Goal: Task Accomplishment & Management: Complete application form

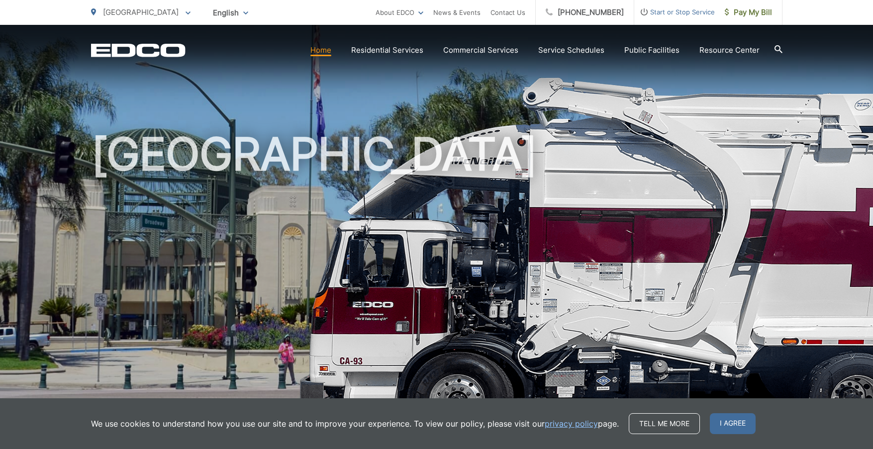
click at [677, 12] on span "Start or Stop Service" at bounding box center [674, 12] width 81 height 12
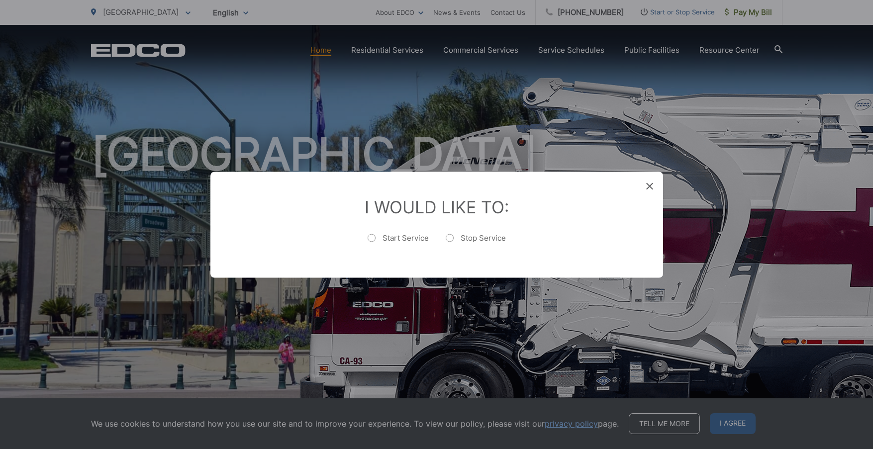
click at [450, 237] on label "Stop Service" at bounding box center [476, 243] width 60 height 20
radio input "true"
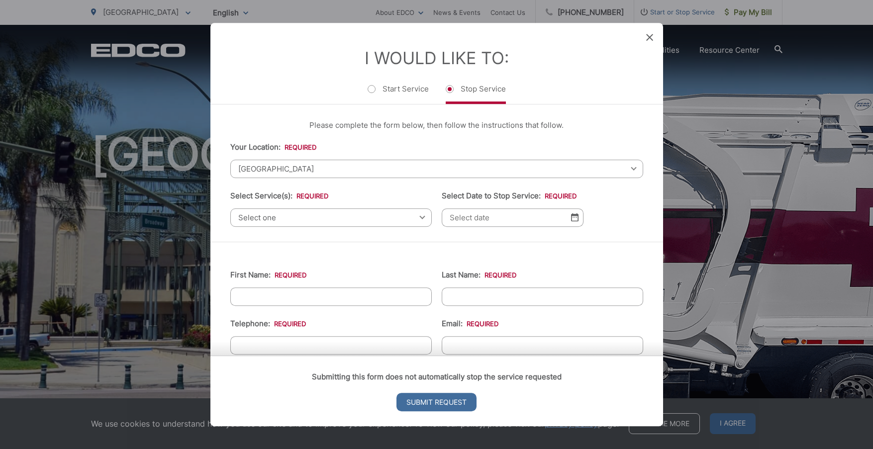
click at [422, 217] on div "Select one Select one Residential Curbside Pickup Commercial/Business Services …" at bounding box center [330, 217] width 201 height 18
click at [421, 217] on div "Select one Select one Residential Curbside Pickup Commercial/Business Services …" at bounding box center [330, 217] width 201 height 18
click at [353, 165] on span "[GEOGRAPHIC_DATA]" at bounding box center [436, 169] width 413 height 18
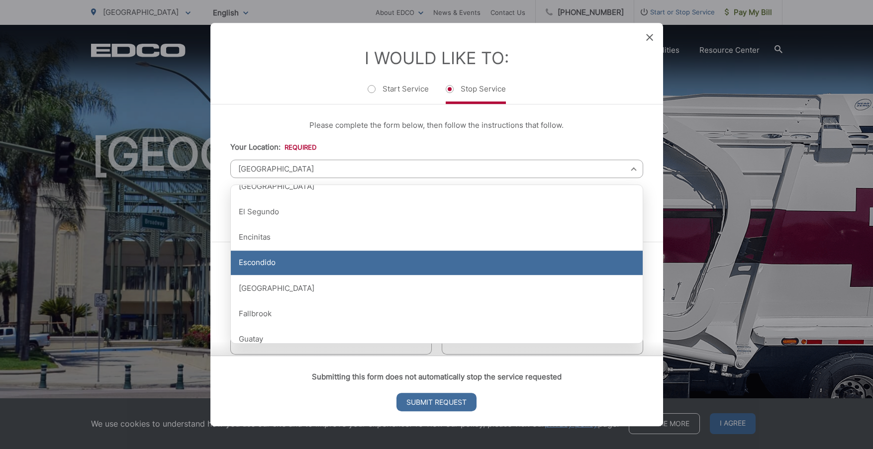
scroll to position [368, 0]
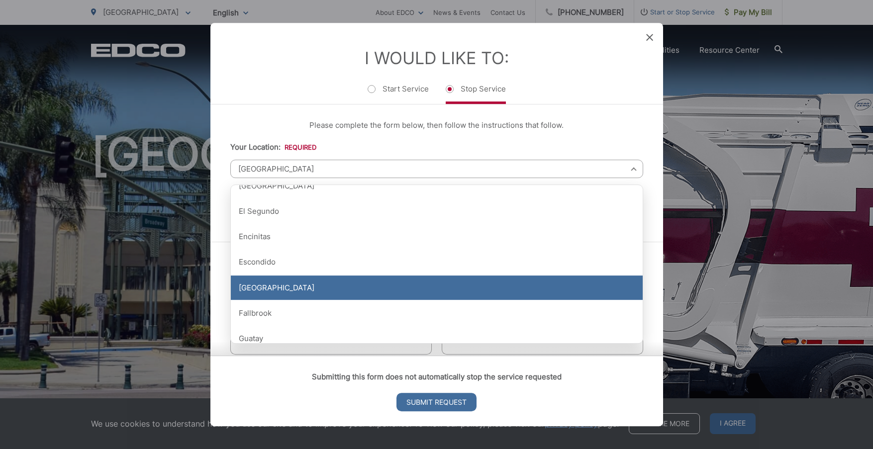
click at [367, 284] on div "[GEOGRAPHIC_DATA]" at bounding box center [437, 288] width 412 height 25
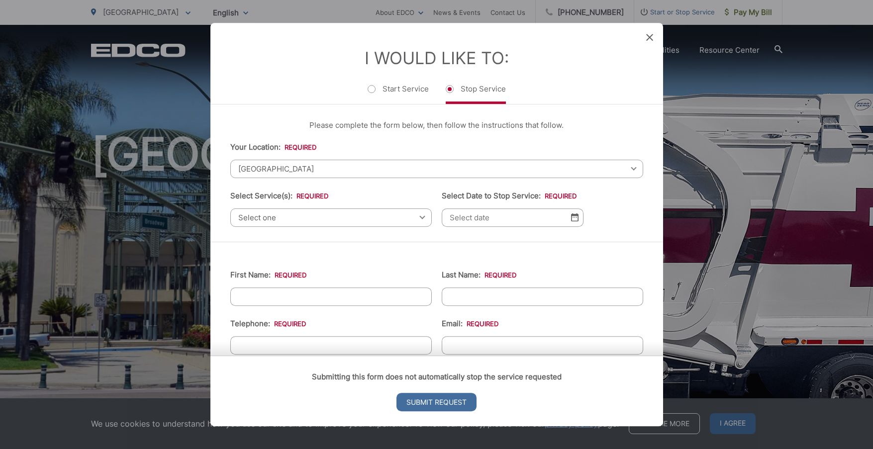
click at [573, 222] on img at bounding box center [574, 217] width 7 height 8
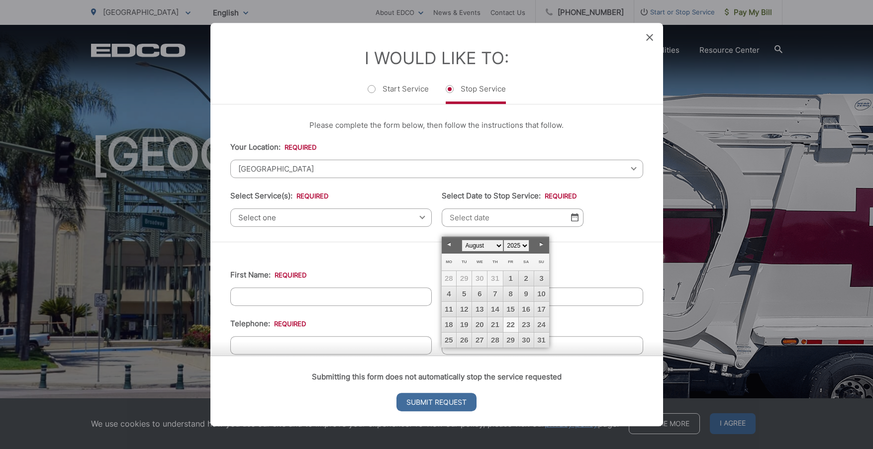
click at [541, 244] on link "Next" at bounding box center [541, 244] width 15 height 15
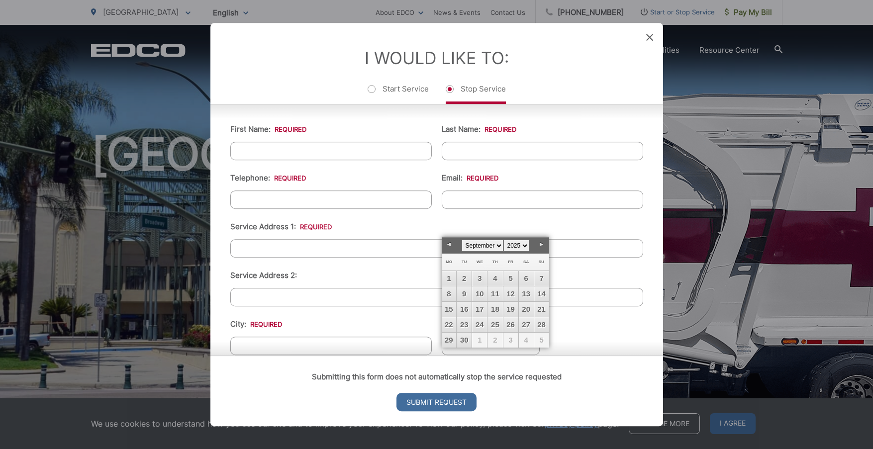
scroll to position [0, 0]
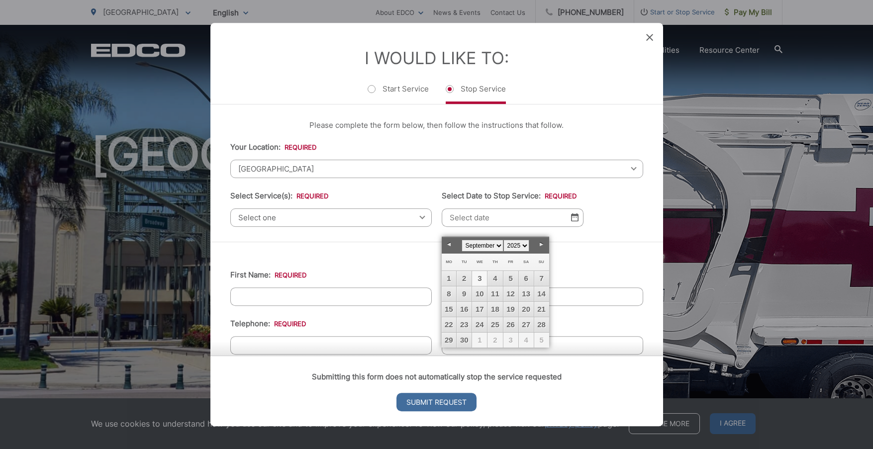
click at [477, 278] on link "3" at bounding box center [479, 278] width 15 height 15
type input "[DATE]"
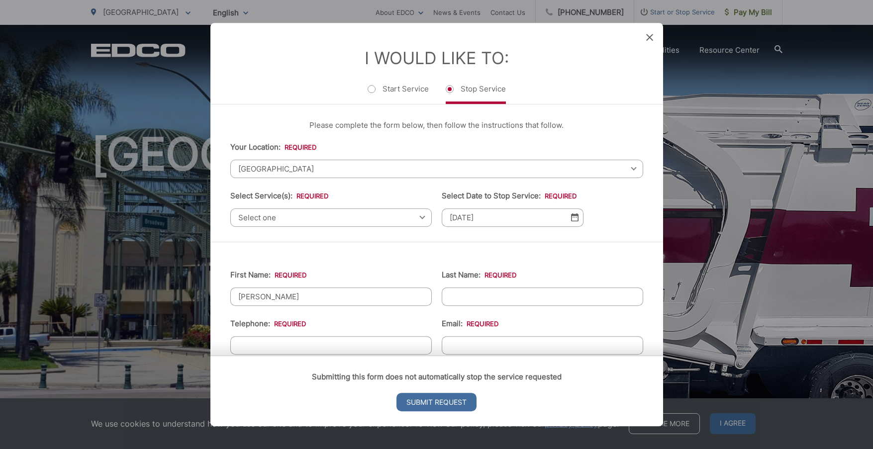
type input "[PERSON_NAME]"
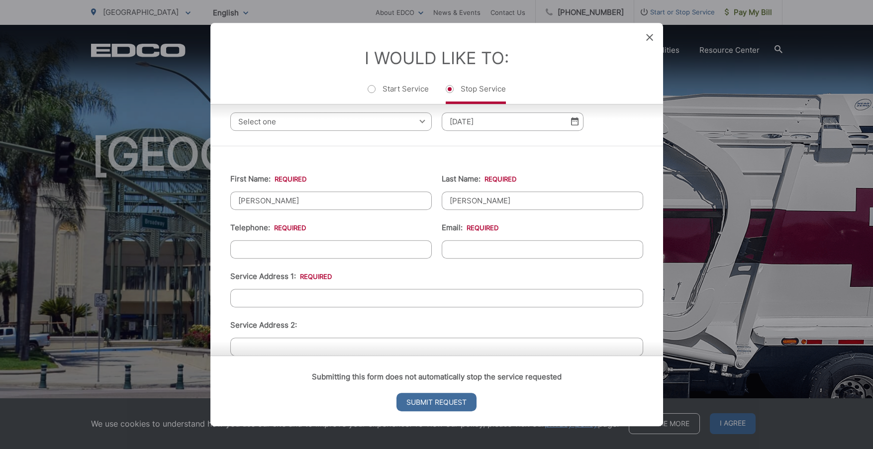
scroll to position [112, 0]
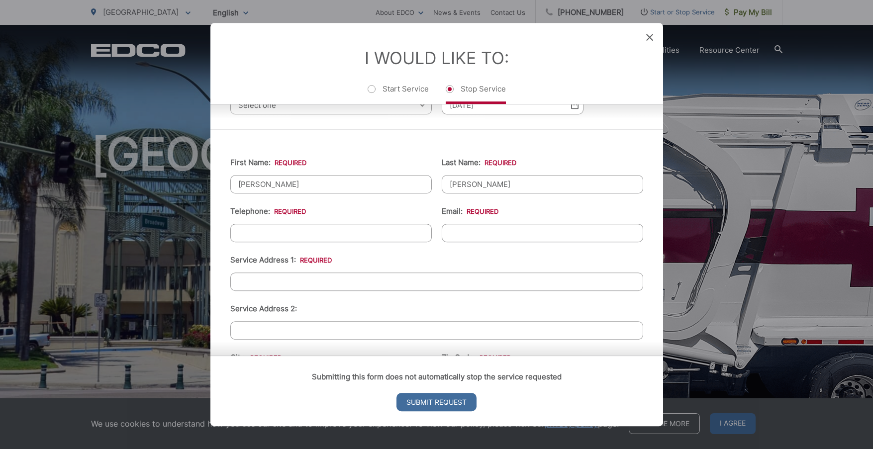
type input "[PERSON_NAME]"
type input "[PHONE_NUMBER]"
type input "[PERSON_NAME][EMAIL_ADDRESS][PERSON_NAME][DOMAIN_NAME]"
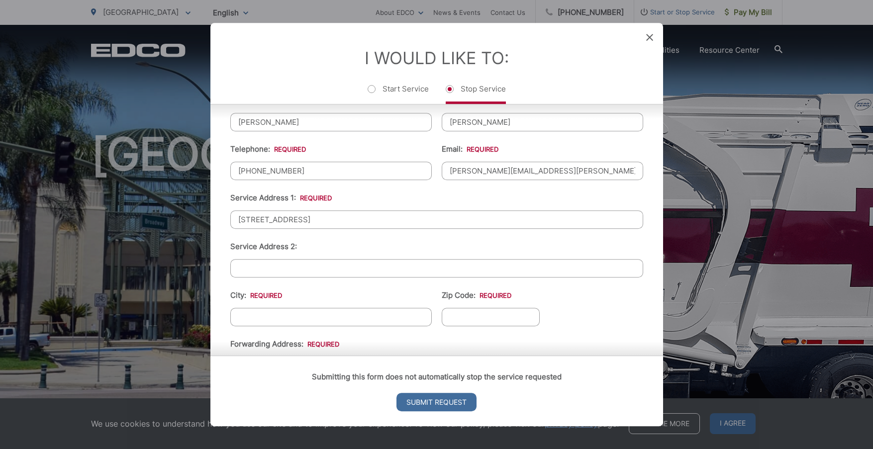
scroll to position [175, 0]
type input "[STREET_ADDRESS]"
type input "Escondido"
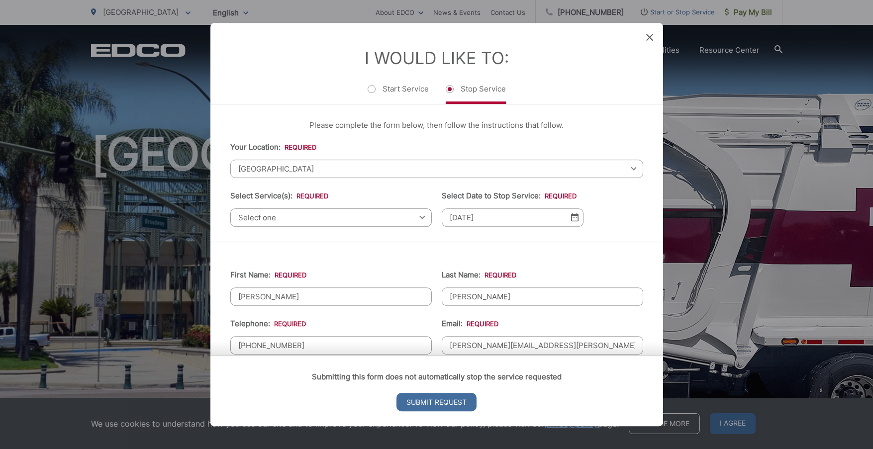
scroll to position [0, 0]
type input "92029"
click at [650, 35] on icon at bounding box center [649, 37] width 7 height 7
